Goal: Task Accomplishment & Management: Use online tool/utility

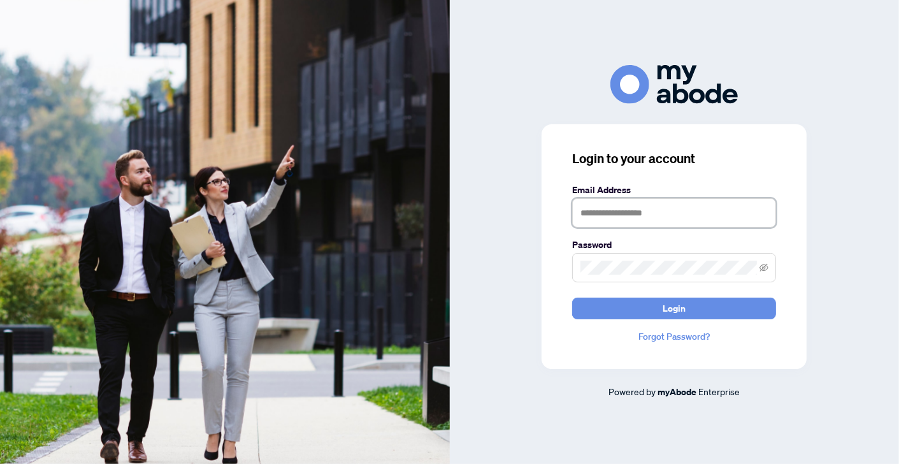
click at [631, 216] on input "text" at bounding box center [674, 212] width 204 height 29
type input "**********"
click at [619, 275] on span at bounding box center [674, 267] width 204 height 29
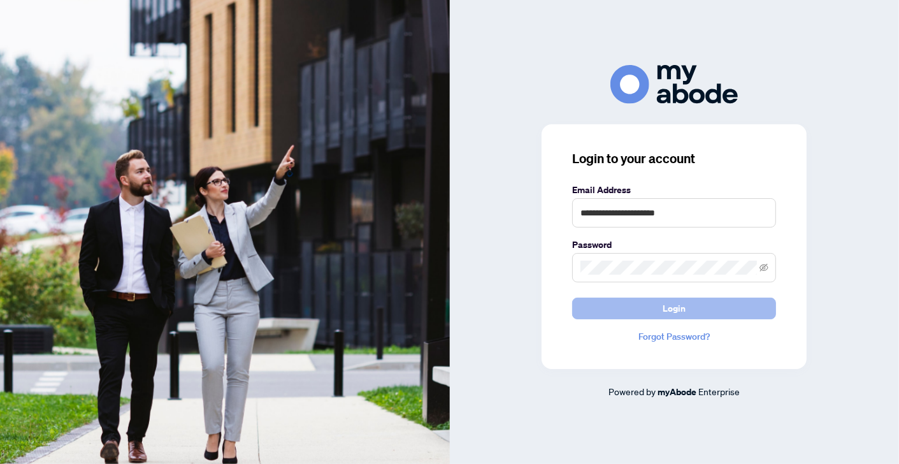
click at [686, 309] on span "Login" at bounding box center [674, 308] width 23 height 20
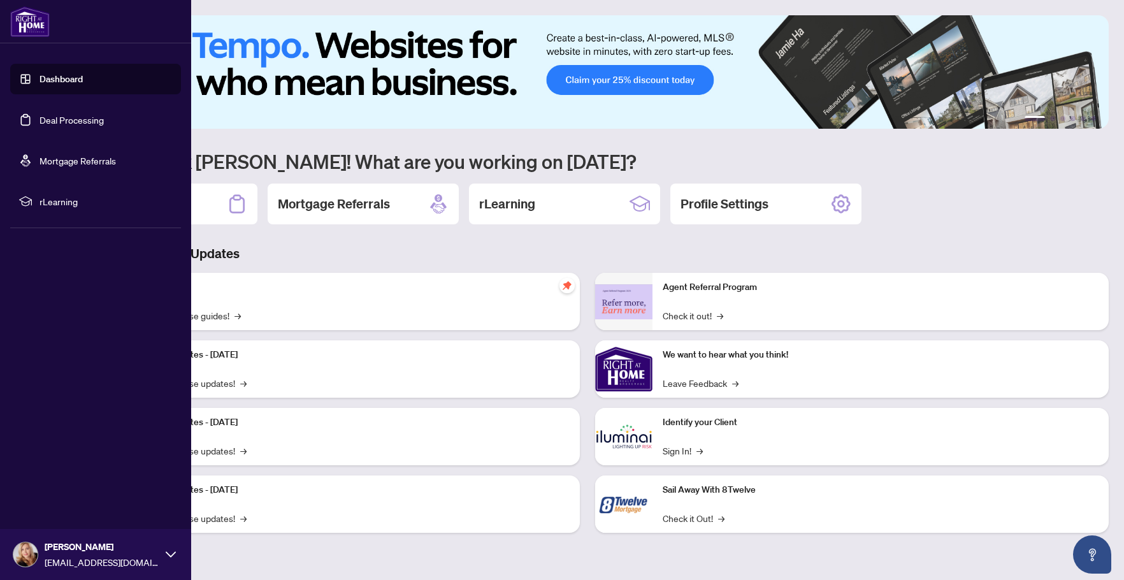
click at [68, 120] on link "Deal Processing" at bounding box center [72, 119] width 64 height 11
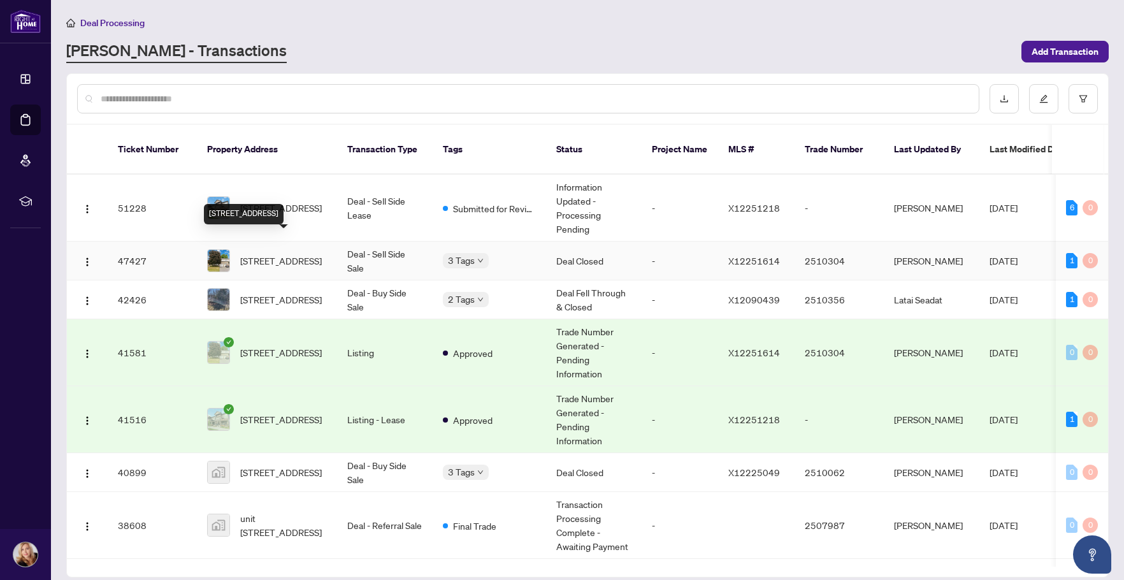
click at [289, 254] on span "[STREET_ADDRESS]" at bounding box center [281, 261] width 82 height 14
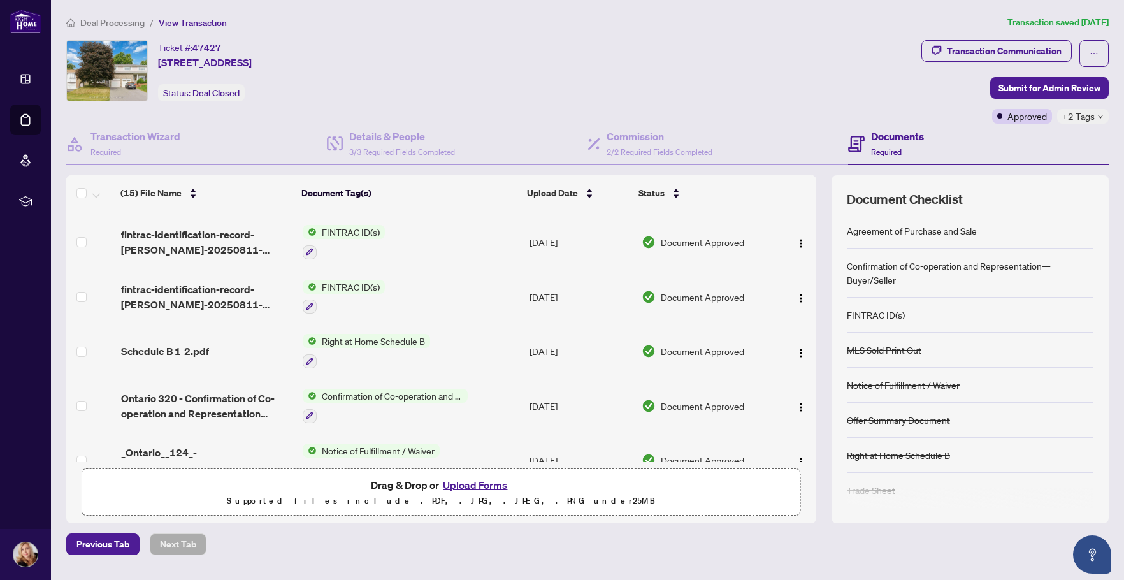
scroll to position [255, 0]
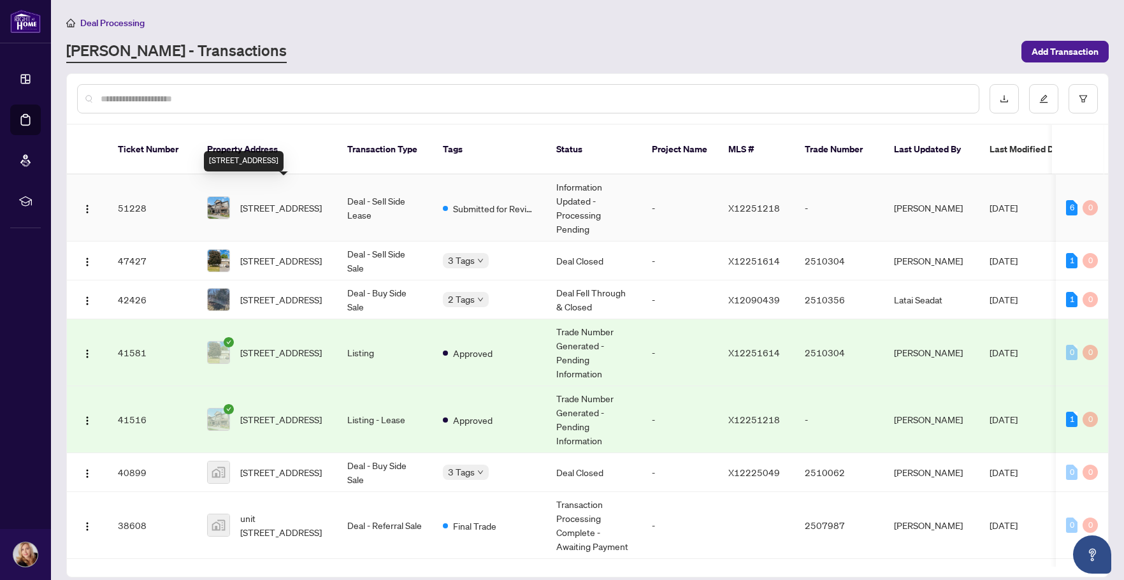
click at [278, 201] on span "[STREET_ADDRESS]" at bounding box center [281, 208] width 82 height 14
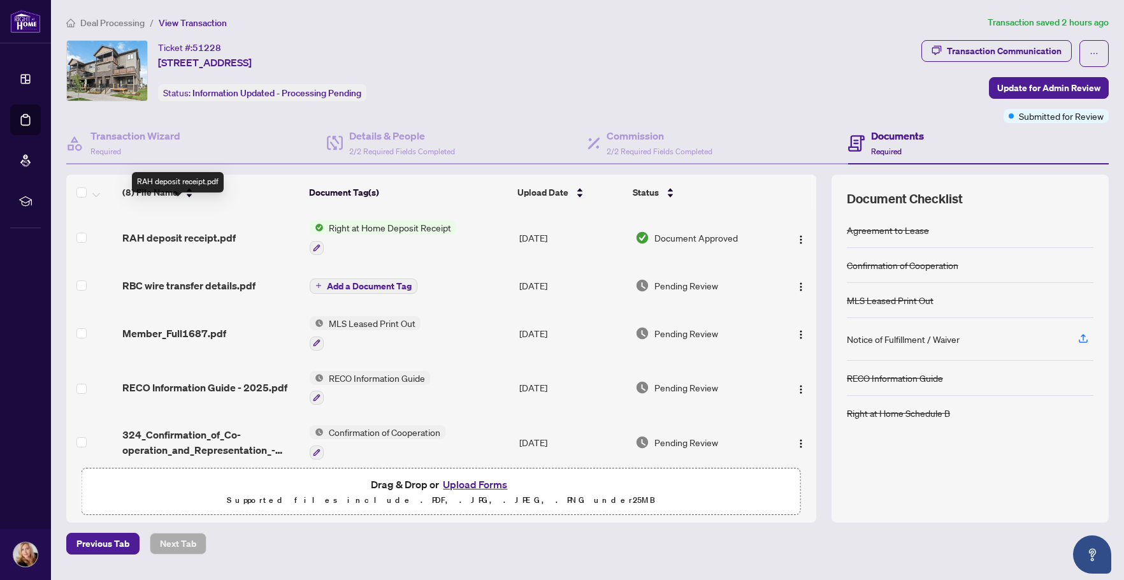
scroll to position [175, 0]
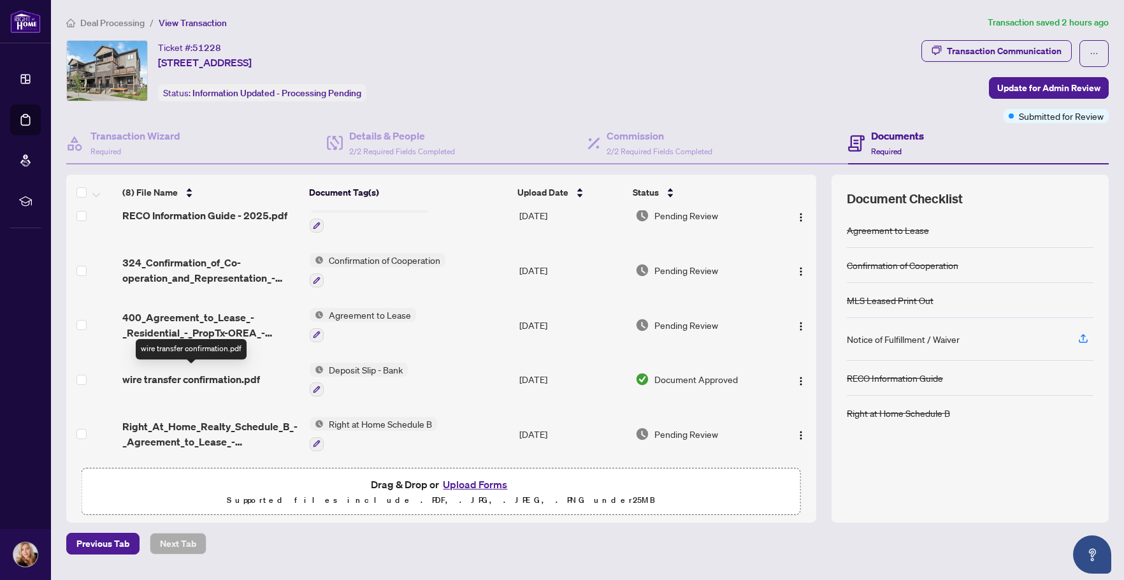
click at [224, 373] on span "wire transfer confirmation.pdf" at bounding box center [191, 378] width 138 height 15
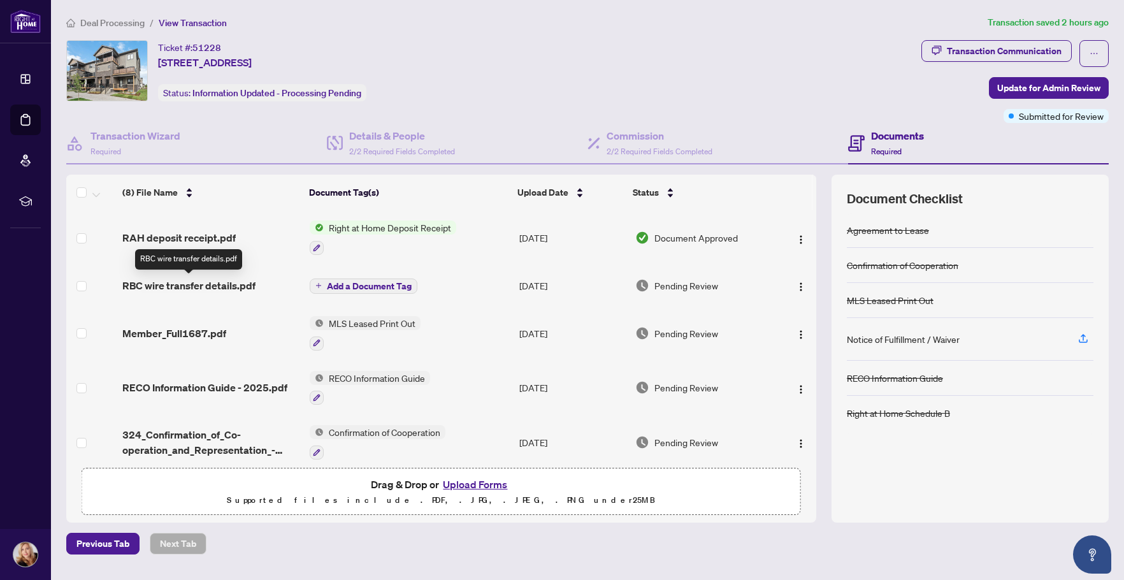
click at [185, 284] on span "RBC wire transfer details.pdf" at bounding box center [188, 285] width 133 height 15
